Goal: Task Accomplishment & Management: Use online tool/utility

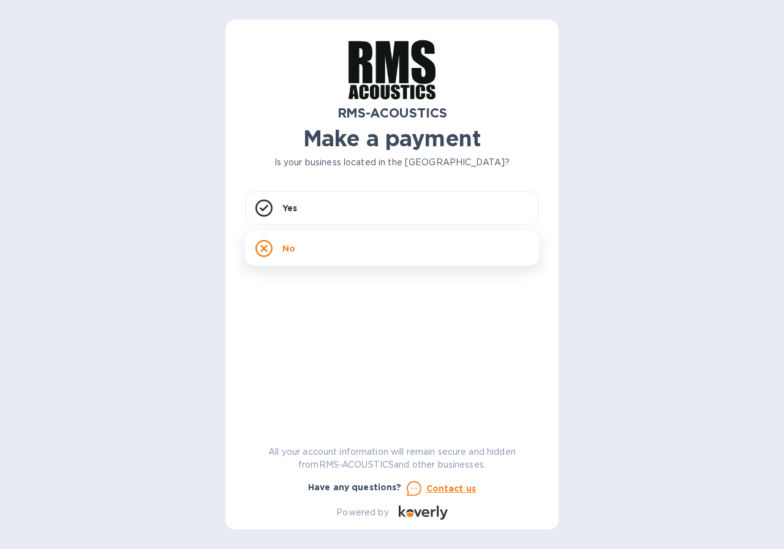
click at [287, 247] on p "No" at bounding box center [288, 248] width 13 height 12
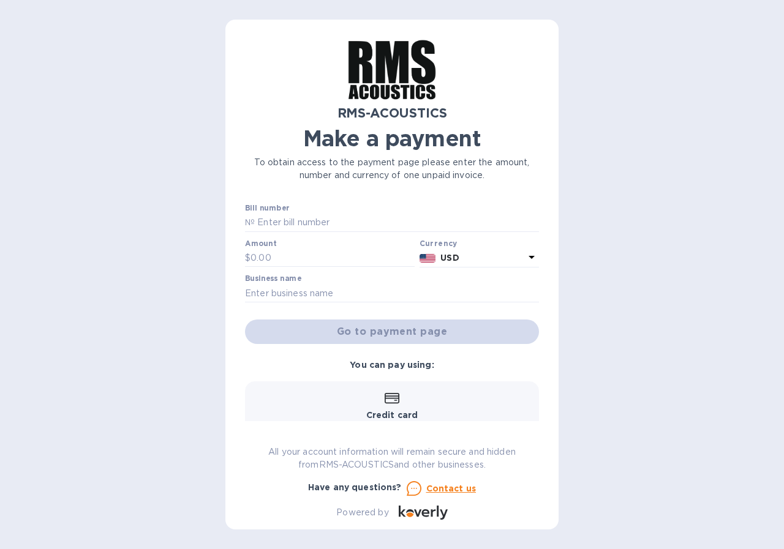
click at [527, 259] on icon at bounding box center [531, 257] width 15 height 15
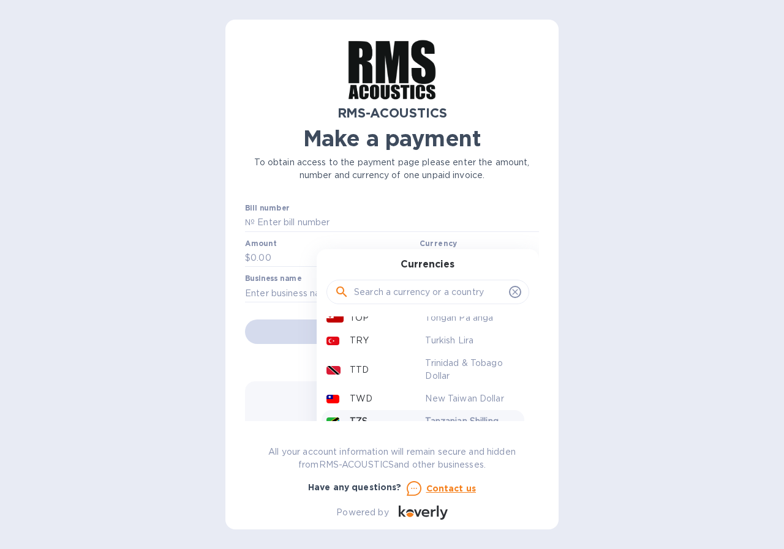
scroll to position [2694, 0]
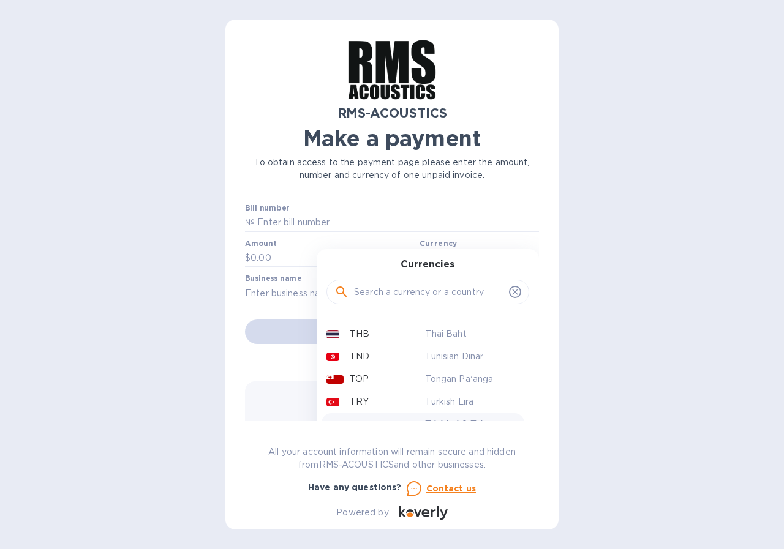
click at [359, 425] on p "TTD" at bounding box center [359, 431] width 19 height 13
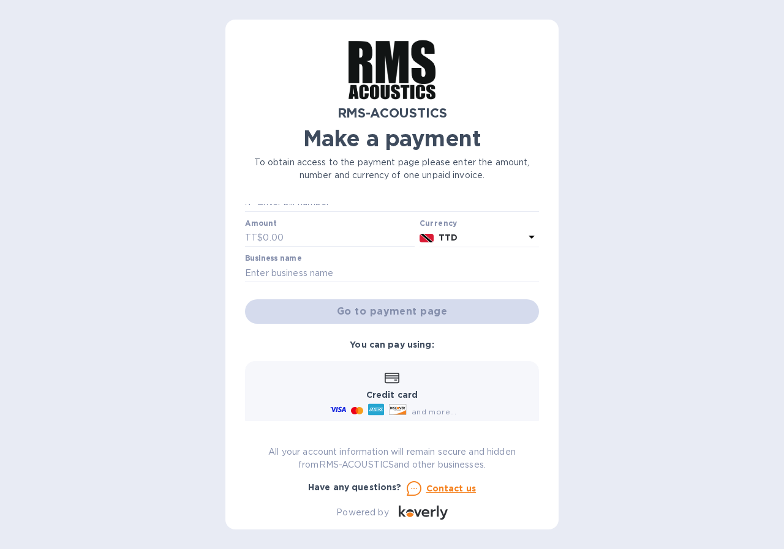
scroll to position [36, 0]
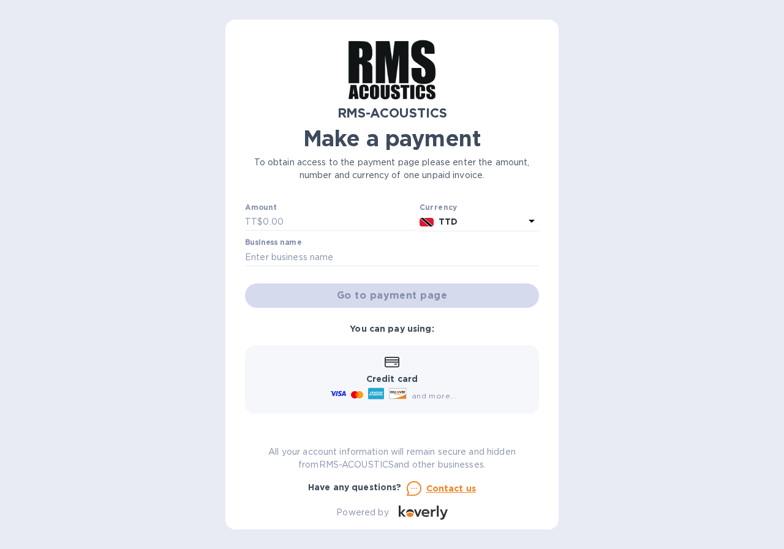
click at [393, 299] on div "Go to payment page" at bounding box center [391, 295] width 299 height 29
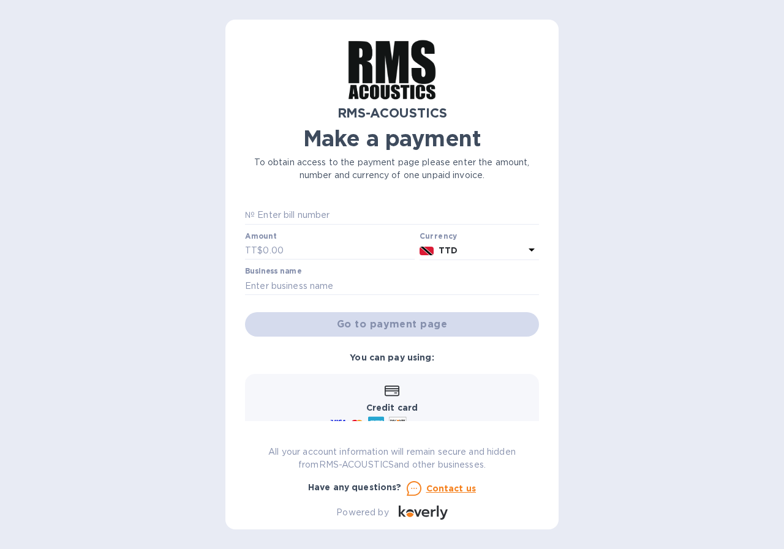
scroll to position [0, 0]
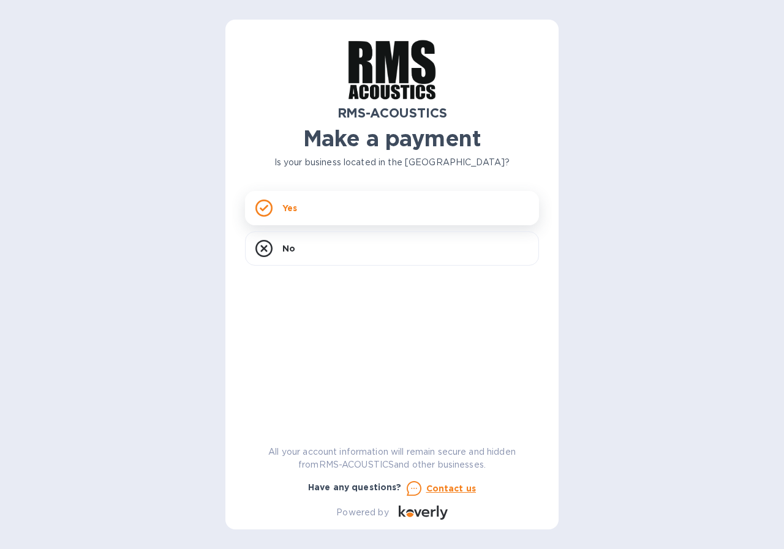
click at [277, 209] on div "Yes" at bounding box center [392, 208] width 294 height 34
